Goal: Find specific page/section: Find specific page/section

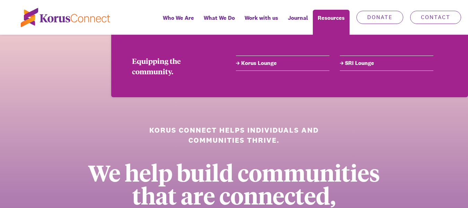
click at [248, 63] on link "Korus Lounge" at bounding box center [283, 63] width 94 height 8
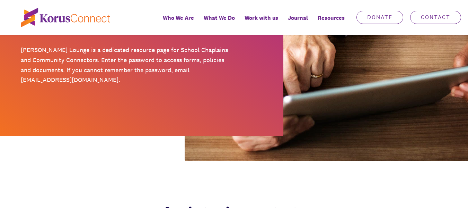
scroll to position [208, 0]
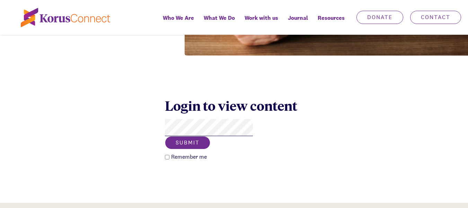
click at [210, 136] on button "Submit" at bounding box center [187, 142] width 45 height 13
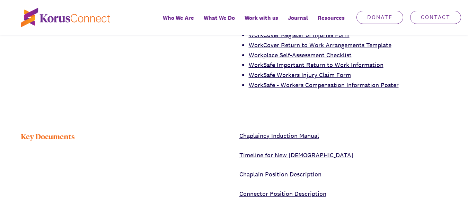
scroll to position [901, 0]
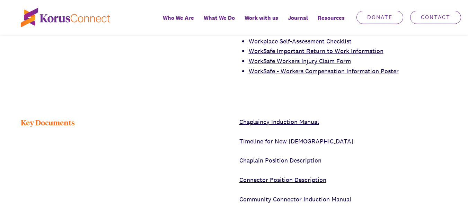
click at [274, 121] on link "Chaplaincy Induction Manual" at bounding box center [279, 121] width 80 height 8
